Goal: Transaction & Acquisition: Book appointment/travel/reservation

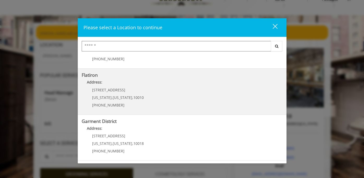
scroll to position [17, 0]
click at [159, 97] on "Flatiron Address: 10 E 23rd St New York , New York , 10010 (917) 475-1765" at bounding box center [182, 91] width 201 height 38
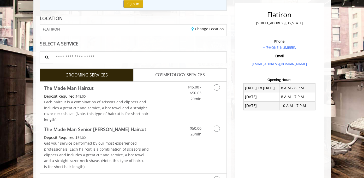
scroll to position [68, 0]
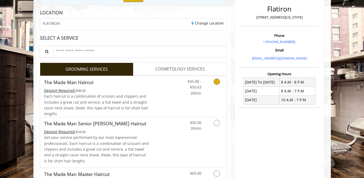
click at [215, 77] on link "Grooming services" at bounding box center [215, 86] width 13 height 20
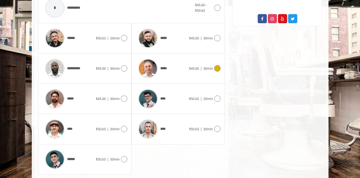
scroll to position [237, 0]
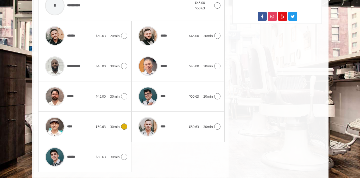
click at [124, 129] on div "**** $50.63 | 30min" at bounding box center [84, 126] width 85 height 25
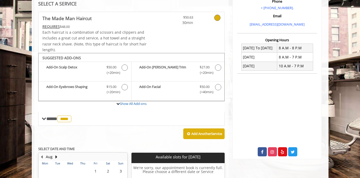
scroll to position [101, 0]
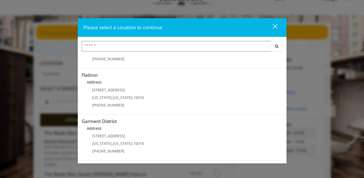
scroll to position [122, 0]
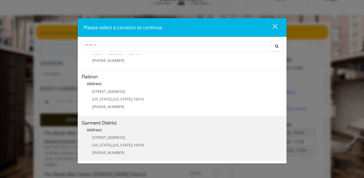
click at [133, 141] on div "1400 Broadway New York , New York , 10018 (212) 997-4247" at bounding box center [114, 146] width 65 height 23
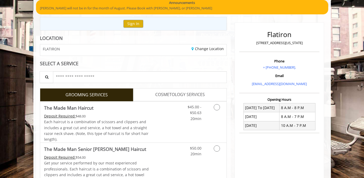
scroll to position [69, 0]
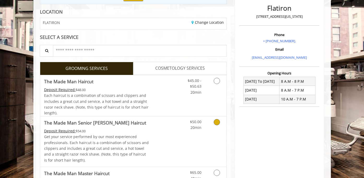
click at [209, 128] on link "Grooming services" at bounding box center [215, 123] width 13 height 14
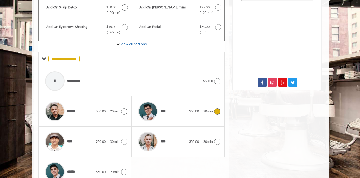
scroll to position [198, 0]
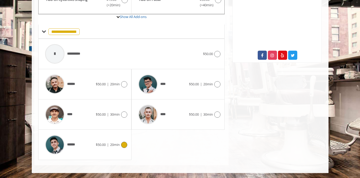
click at [123, 138] on div "****** $50.00 | 20min" at bounding box center [84, 144] width 85 height 25
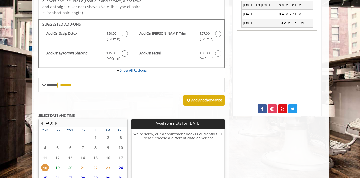
scroll to position [193, 0]
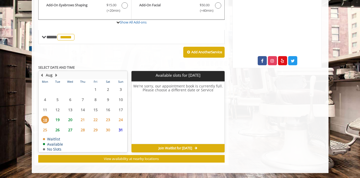
click at [59, 120] on span "19" at bounding box center [58, 120] width 8 height 8
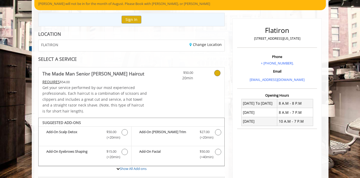
scroll to position [0, 0]
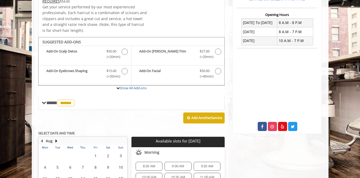
scroll to position [128, 0]
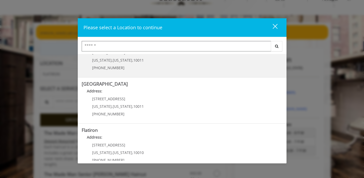
scroll to position [71, 0]
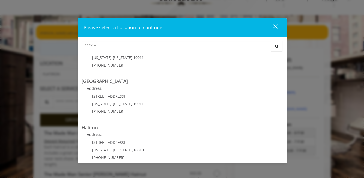
click at [273, 32] on button "close" at bounding box center [272, 27] width 18 height 11
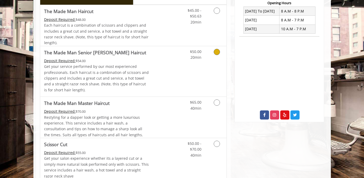
scroll to position [142, 0]
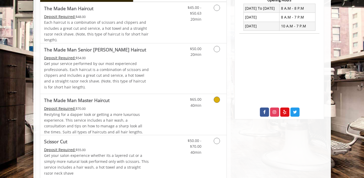
click at [159, 112] on link "Discounted Price" at bounding box center [164, 114] width 31 height 41
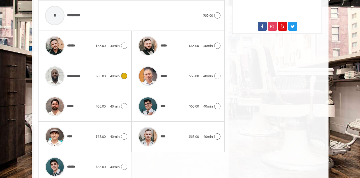
scroll to position [227, 0]
click at [119, 108] on span "$65.00 | 40min" at bounding box center [108, 105] width 24 height 5
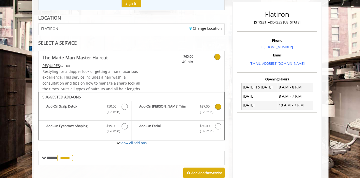
scroll to position [61, 0]
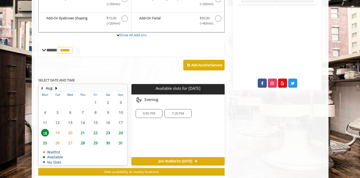
click at [146, 114] on span "6:50 PM" at bounding box center [149, 113] width 12 height 4
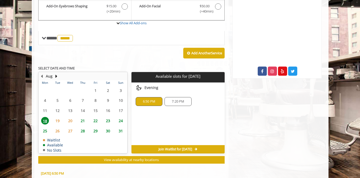
scroll to position [277, 0]
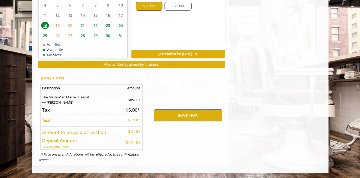
click at [146, 114] on div "Mon, Aug 18 2025 @ 6:50 PM Description Amount The Made Man Master Haircut w/ Br…" at bounding box center [91, 118] width 114 height 94
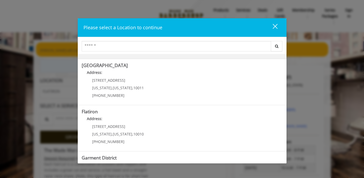
scroll to position [95, 0]
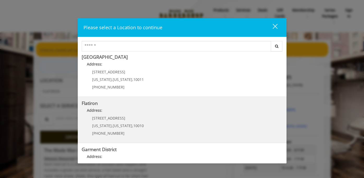
click at [202, 124] on "Flatiron Address: 10 E 23rd St New York , New York , 10010 (917) 475-1765" at bounding box center [182, 120] width 201 height 38
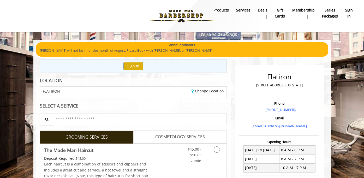
scroll to position [38, 0]
drag, startPoint x: 175, startPoint y: 36, endPoint x: 143, endPoint y: 21, distance: 36.0
click at [143, 21] on div at bounding box center [112, 16] width 209 height 29
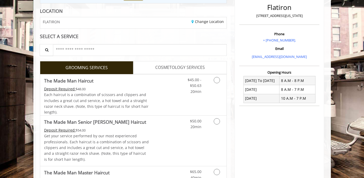
click at [220, 89] on link "Grooming services" at bounding box center [215, 84] width 13 height 20
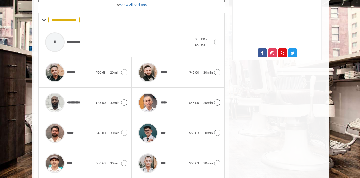
click at [212, 44] on span "$45.00 - $50.63" at bounding box center [204, 41] width 18 height 11
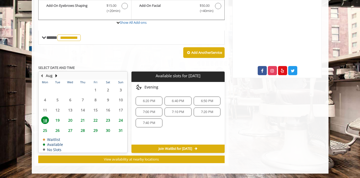
scroll to position [183, 0]
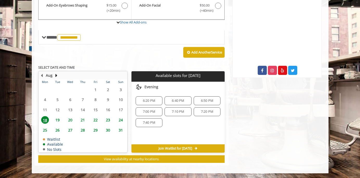
click at [174, 100] on span "6:40 PM" at bounding box center [178, 101] width 12 height 4
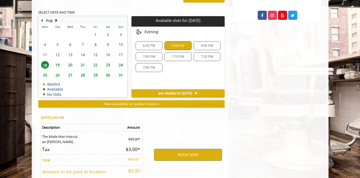
scroll to position [277, 0]
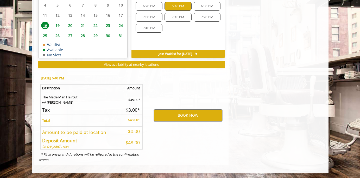
click at [167, 113] on button "BOOK NOW" at bounding box center [188, 115] width 68 height 12
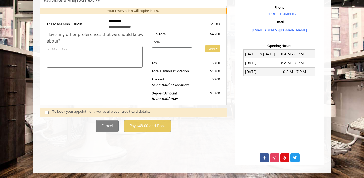
scroll to position [0, 0]
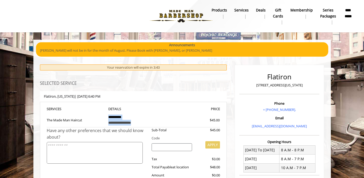
drag, startPoint x: 109, startPoint y: 118, endPoint x: 130, endPoint y: 122, distance: 21.8
click at [131, 125] on td "**********" at bounding box center [133, 119] width 58 height 15
click at [170, 113] on td "$45.00" at bounding box center [191, 119] width 58 height 15
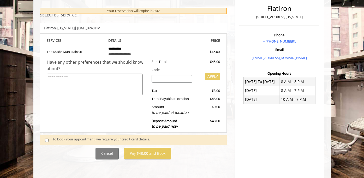
scroll to position [84, 0]
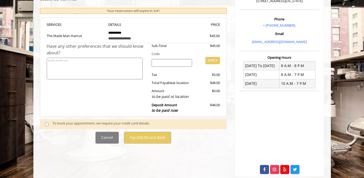
click at [104, 122] on div "To book your appointment, we require your credit card details." at bounding box center [136, 123] width 169 height 7
click at [48, 124] on span at bounding box center [48, 123] width 15 height 7
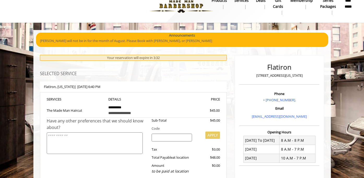
scroll to position [0, 0]
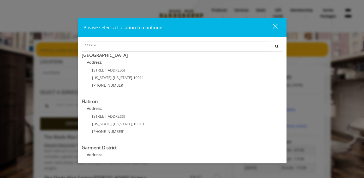
scroll to position [102, 0]
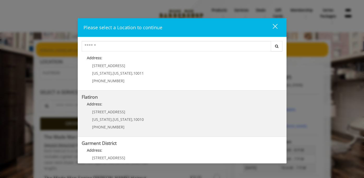
click at [125, 110] on p "10 E 23rd St" at bounding box center [118, 112] width 52 height 4
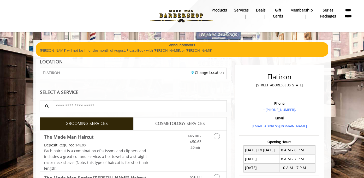
scroll to position [41, 0]
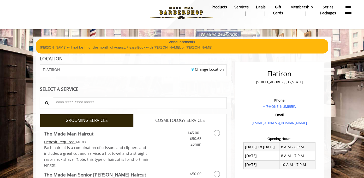
scroll to position [3, 0]
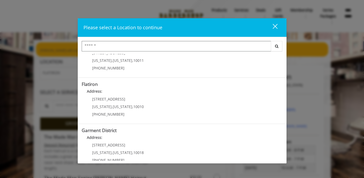
scroll to position [115, 0]
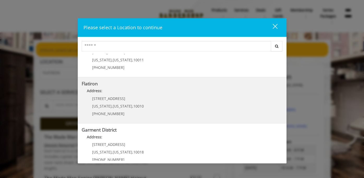
click at [148, 109] on "Flatiron Address: 10 E 23rd St New York , New York , 10010 (917) 475-1765" at bounding box center [182, 100] width 201 height 38
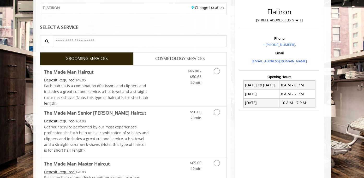
scroll to position [74, 0]
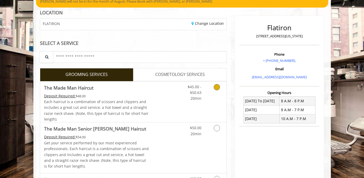
click at [212, 109] on div "$45.00 - $50.63 20min" at bounding box center [203, 101] width 47 height 41
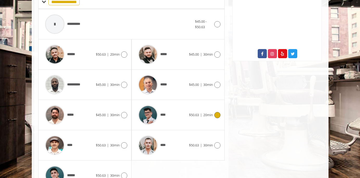
scroll to position [201, 0]
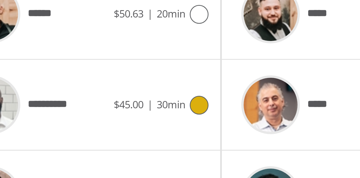
click at [84, 84] on div "**********" at bounding box center [68, 83] width 53 height 25
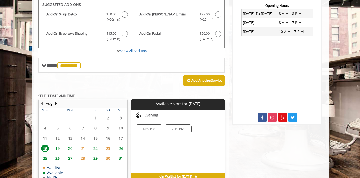
scroll to position [0, 0]
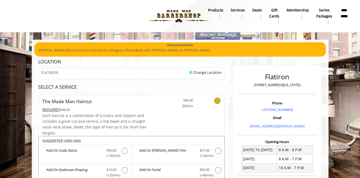
click at [184, 20] on img at bounding box center [179, 16] width 72 height 29
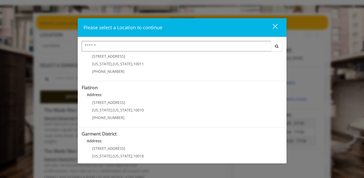
scroll to position [124, 0]
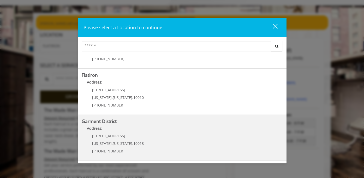
click at [149, 126] on District "Address:" at bounding box center [182, 129] width 201 height 8
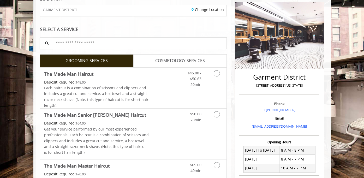
scroll to position [63, 0]
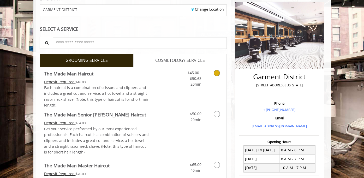
click at [163, 96] on link "Discounted Price" at bounding box center [164, 87] width 31 height 41
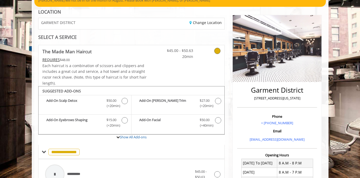
scroll to position [0, 0]
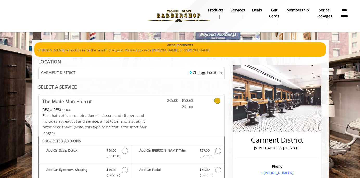
click at [216, 73] on link "Change Location" at bounding box center [206, 72] width 32 height 5
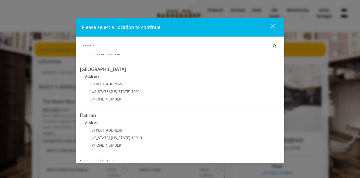
scroll to position [85, 0]
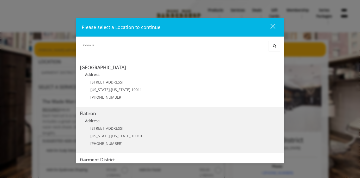
click at [137, 118] on "Address:" at bounding box center [180, 122] width 201 height 8
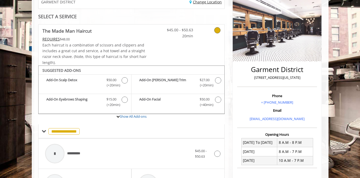
scroll to position [76, 0]
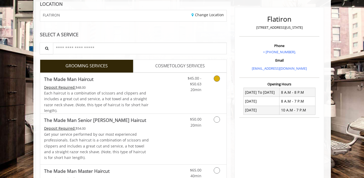
click at [203, 84] on div "$45.00 - $50.63 20min" at bounding box center [190, 83] width 29 height 20
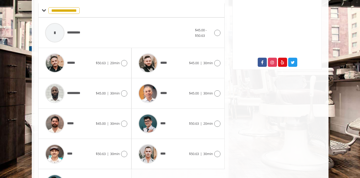
scroll to position [193, 0]
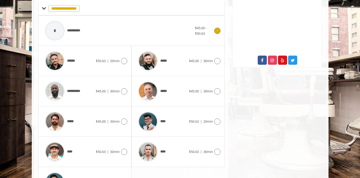
click at [203, 41] on div "**********" at bounding box center [131, 30] width 179 height 25
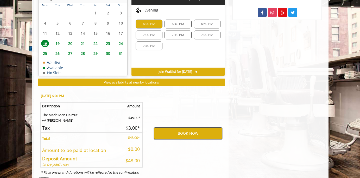
scroll to position [246, 0]
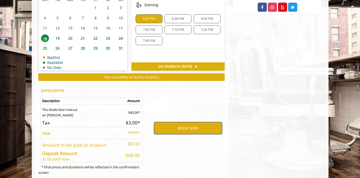
click at [184, 127] on button "BOOK NOW" at bounding box center [188, 128] width 68 height 12
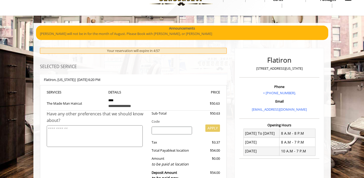
scroll to position [16, 0]
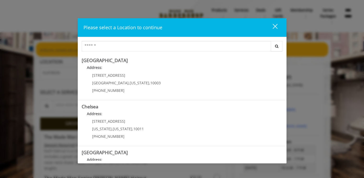
click at [274, 31] on button "close" at bounding box center [272, 27] width 18 height 11
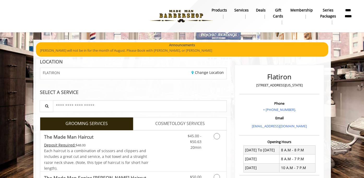
click at [347, 14] on b "**********" at bounding box center [347, 13] width 9 height 12
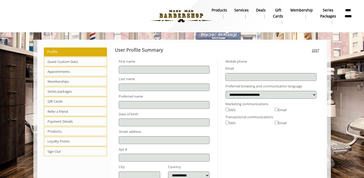
type input "*****"
type input "****"
select select "***"
type input "**********"
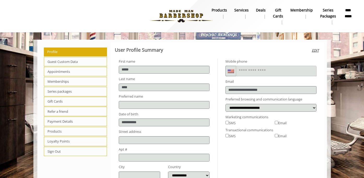
click at [71, 83] on span "Memberships" at bounding box center [75, 81] width 63 height 9
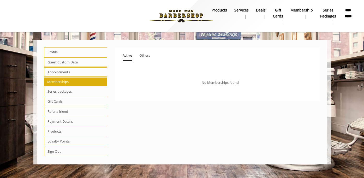
click at [70, 94] on span "Series packages" at bounding box center [75, 91] width 63 height 9
select select "*"
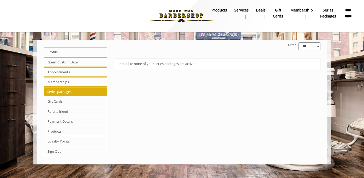
click at [62, 68] on span "Appointments" at bounding box center [75, 71] width 63 height 9
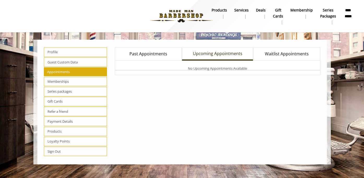
click at [62, 61] on span "Guest Custom Data" at bounding box center [75, 61] width 63 height 9
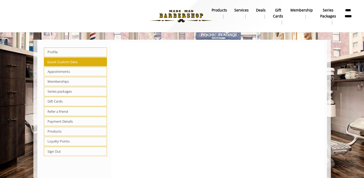
click at [61, 54] on span "Profile" at bounding box center [75, 51] width 63 height 9
select select "***"
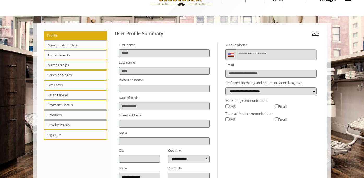
scroll to position [18, 0]
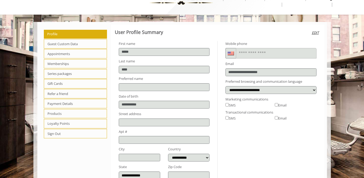
click at [61, 73] on span "Series packages" at bounding box center [75, 73] width 63 height 9
select select "*"
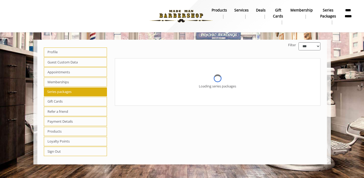
scroll to position [0, 0]
click at [60, 64] on span "Guest Custom Data" at bounding box center [75, 61] width 63 height 9
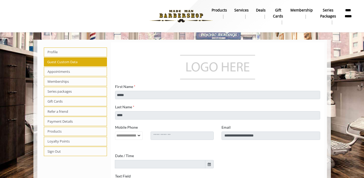
click at [71, 71] on span "Appointments" at bounding box center [75, 71] width 63 height 9
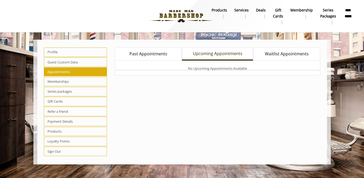
click at [146, 54] on span "Past Appointments" at bounding box center [148, 54] width 38 height 7
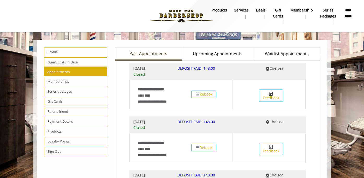
click at [208, 57] on span "Upcoming Appointments" at bounding box center [218, 54] width 50 height 7
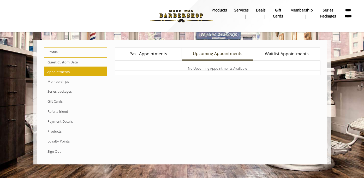
click at [164, 57] on span "Past Appointments" at bounding box center [148, 54] width 38 height 7
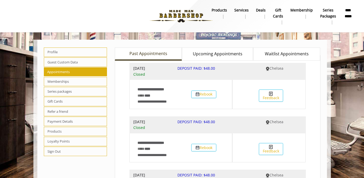
click at [271, 51] on span "Waitlist Appointments" at bounding box center [287, 54] width 44 height 7
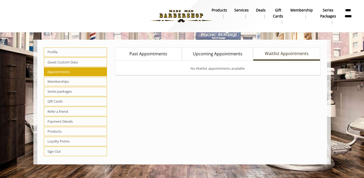
click at [85, 59] on span "Guest Custom Data" at bounding box center [75, 61] width 63 height 9
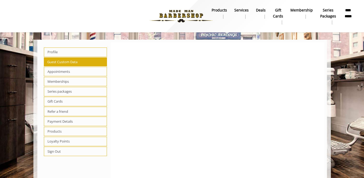
click at [81, 52] on span "Profile" at bounding box center [75, 51] width 63 height 9
select select "***"
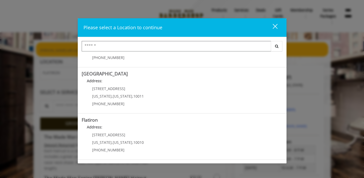
scroll to position [123, 0]
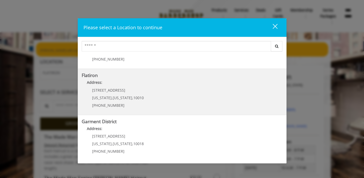
click at [132, 91] on p "10 E 23rd St" at bounding box center [118, 90] width 52 height 4
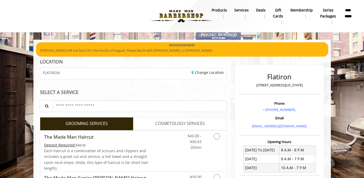
scroll to position [71, 0]
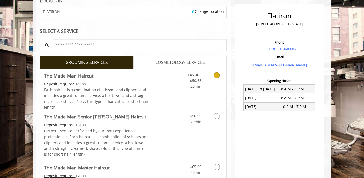
click at [197, 76] on span "$45.00 - $50.63" at bounding box center [194, 77] width 14 height 11
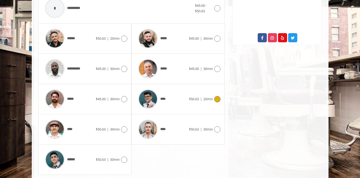
scroll to position [216, 0]
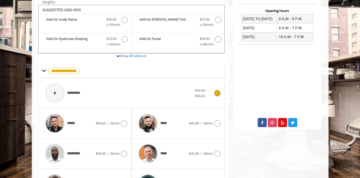
click at [206, 90] on span "$45.00 - $50.63" at bounding box center [201, 93] width 12 height 10
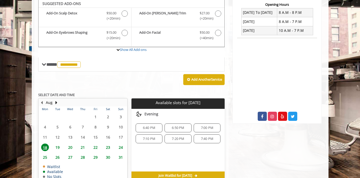
scroll to position [136, 0]
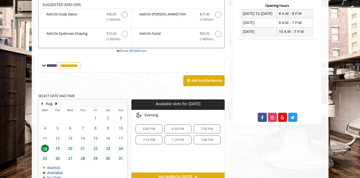
click at [148, 127] on span "6:40 PM" at bounding box center [149, 129] width 12 height 4
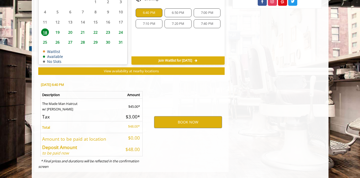
scroll to position [259, 0]
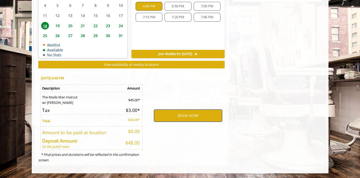
click at [168, 115] on button "BOOK NOW" at bounding box center [188, 115] width 68 height 12
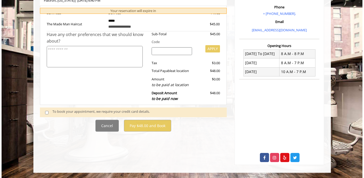
scroll to position [0, 0]
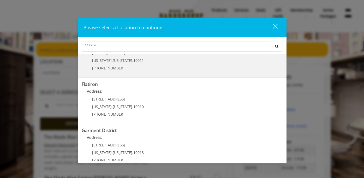
scroll to position [123, 0]
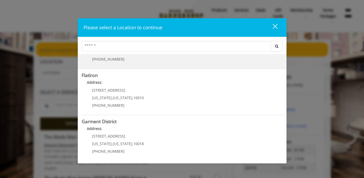
click at [126, 93] on div "[STREET_ADDRESS][US_STATE][US_STATE] (917) 475-1765" at bounding box center [114, 99] width 65 height 23
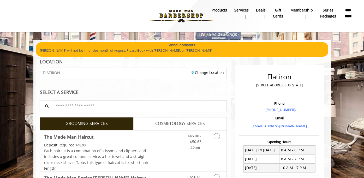
scroll to position [25, 0]
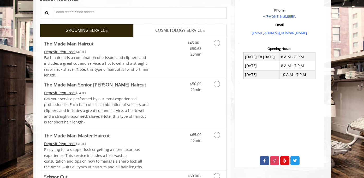
click at [160, 35] on link "COSMETOLOGY SERVICES" at bounding box center [179, 30] width 93 height 13
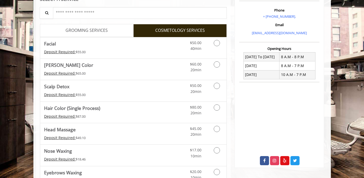
scroll to position [10, 0]
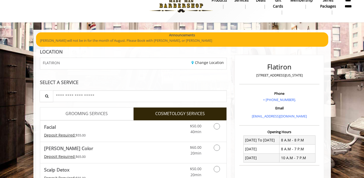
click at [90, 116] on span "GROOMING SERVICES" at bounding box center [86, 113] width 42 height 7
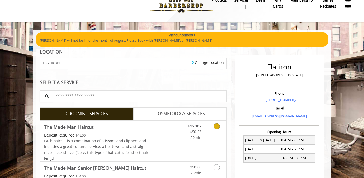
click at [125, 151] on span "Each haircut is a combination of scissors and clippers and includes a great cut…" at bounding box center [96, 149] width 104 height 22
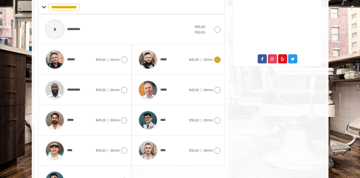
scroll to position [198, 0]
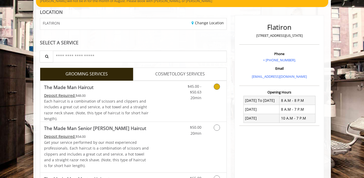
click at [165, 106] on link "Discounted Price" at bounding box center [164, 101] width 31 height 41
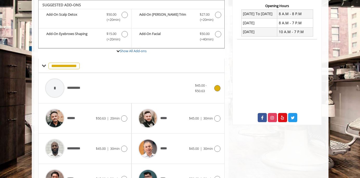
click at [155, 96] on div "**********" at bounding box center [118, 88] width 153 height 25
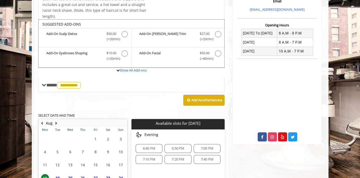
scroll to position [136, 0]
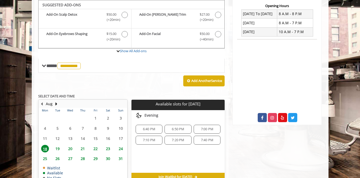
click at [179, 128] on span "6:50 PM" at bounding box center [178, 129] width 12 height 4
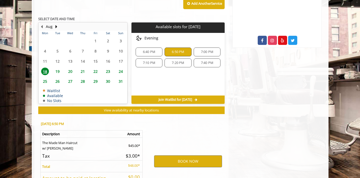
scroll to position [259, 0]
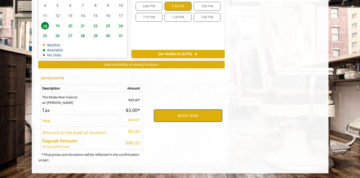
click at [172, 116] on button "BOOK NOW" at bounding box center [188, 115] width 68 height 12
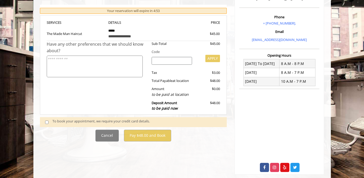
scroll to position [87, 0]
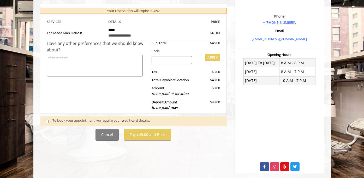
click at [50, 116] on div "To book your appointment, we require your credit card details." at bounding box center [133, 121] width 187 height 10
click at [49, 121] on span at bounding box center [48, 121] width 15 height 7
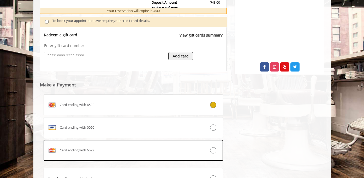
scroll to position [235, 0]
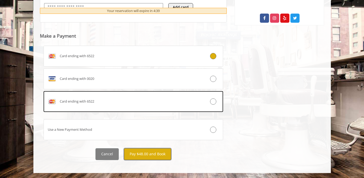
click at [149, 151] on button "Pay $48.00 and Book" at bounding box center [147, 154] width 47 height 12
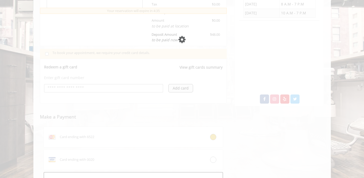
scroll to position [193, 0]
